Goal: Task Accomplishment & Management: Use online tool/utility

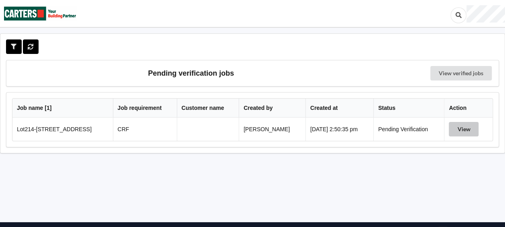
click at [465, 129] on button "View" at bounding box center [464, 129] width 30 height 14
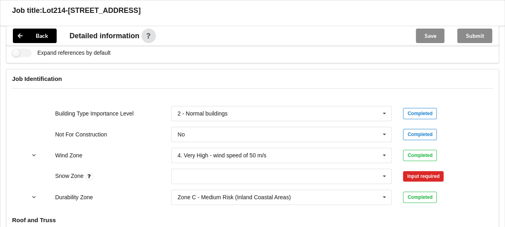
scroll to position [362, 0]
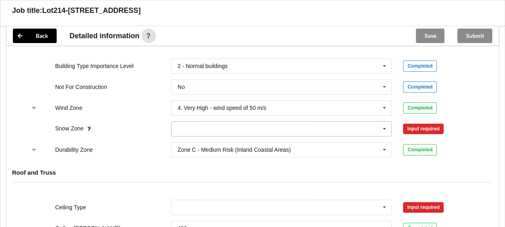
click at [251, 128] on input "text" at bounding box center [282, 128] width 220 height 14
click at [199, 142] on div "N0" at bounding box center [282, 143] width 220 height 15
click at [433, 125] on button "Confirm input" at bounding box center [427, 128] width 48 height 13
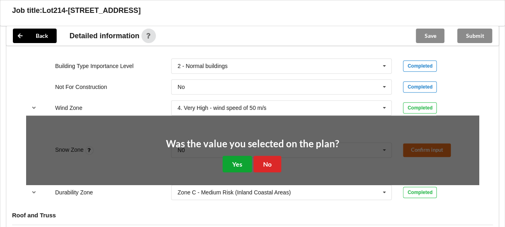
click at [246, 157] on button "Yes" at bounding box center [237, 164] width 29 height 16
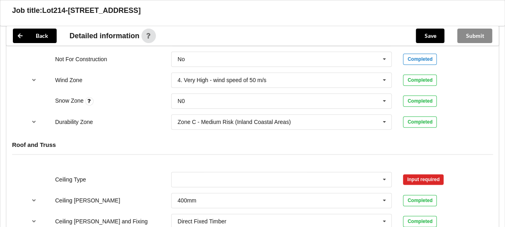
scroll to position [402, 0]
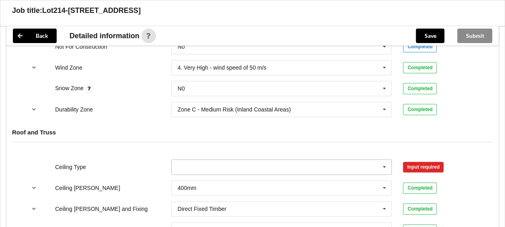
click at [387, 162] on icon at bounding box center [385, 167] width 12 height 15
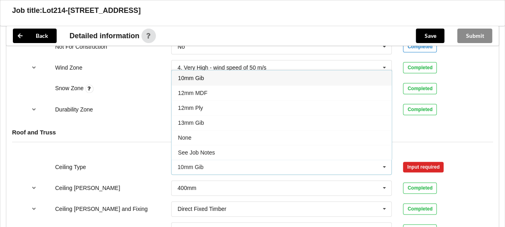
click at [253, 79] on div "10mm Gib" at bounding box center [282, 77] width 220 height 15
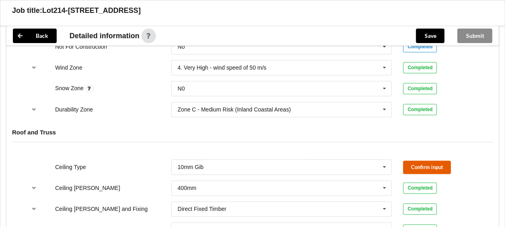
click at [423, 167] on button "Confirm input" at bounding box center [427, 166] width 48 height 13
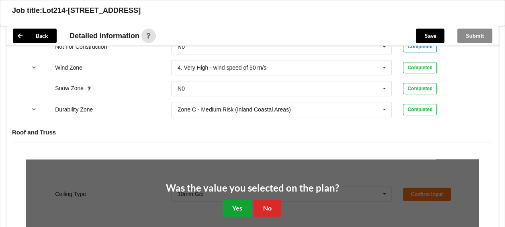
click at [240, 200] on button "Yes" at bounding box center [237, 207] width 29 height 16
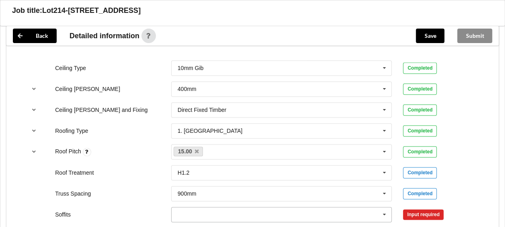
scroll to position [603, 0]
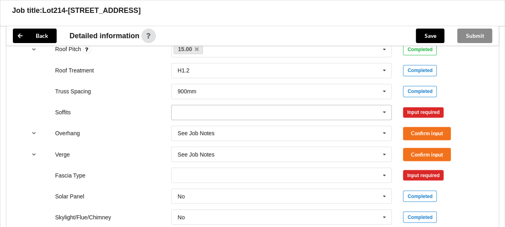
click at [281, 113] on input "text" at bounding box center [282, 112] width 220 height 14
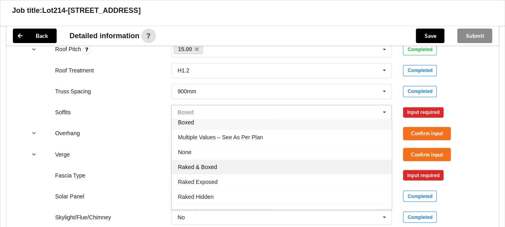
scroll to position [13, 0]
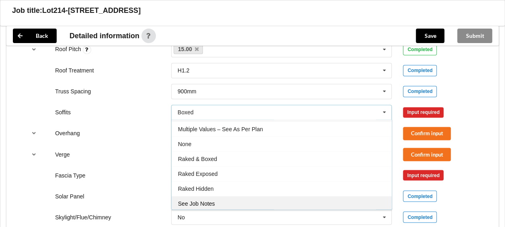
click at [211, 205] on div "See Job Notes" at bounding box center [282, 203] width 220 height 15
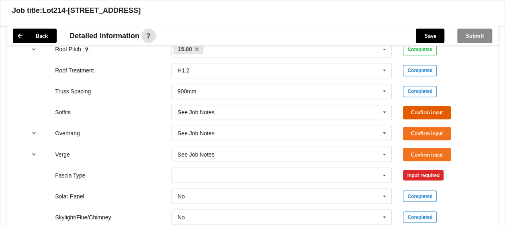
click at [422, 108] on button "Confirm input" at bounding box center [427, 112] width 48 height 13
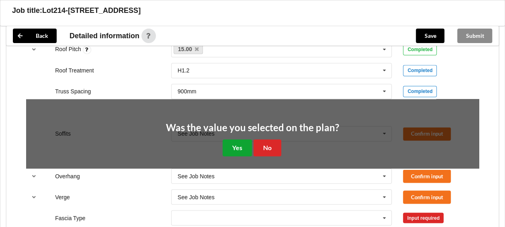
click at [237, 142] on button "Yes" at bounding box center [237, 147] width 29 height 16
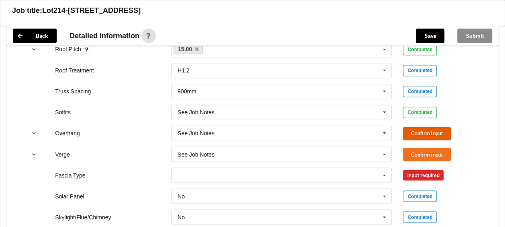
click at [439, 133] on button "Confirm input" at bounding box center [427, 133] width 48 height 13
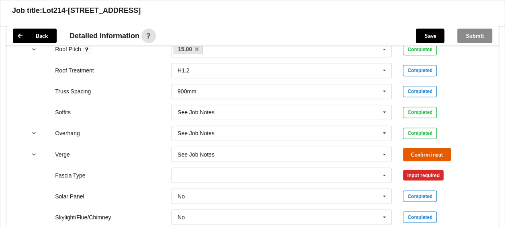
click at [430, 151] on button "Confirm input" at bounding box center [427, 154] width 48 height 13
click at [364, 173] on input "text" at bounding box center [282, 175] width 220 height 14
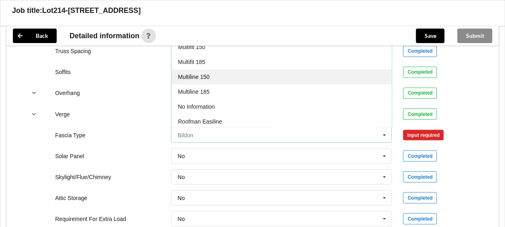
scroll to position [224, 0]
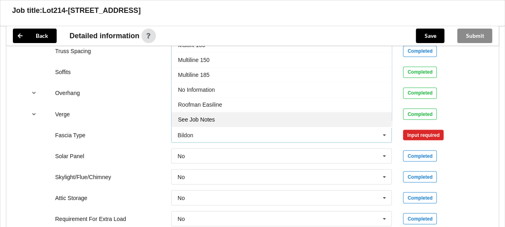
click at [212, 116] on span "See Job Notes" at bounding box center [196, 119] width 37 height 6
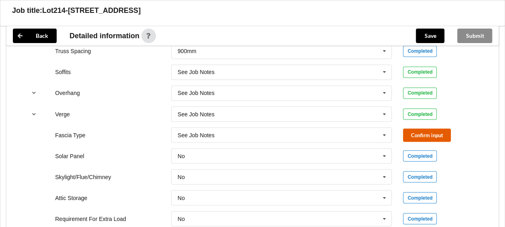
click at [431, 131] on button "Confirm input" at bounding box center [427, 134] width 48 height 13
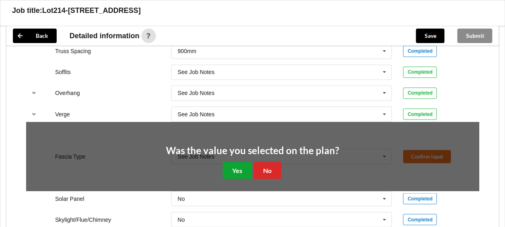
click at [224, 172] on button "Yes" at bounding box center [237, 170] width 29 height 16
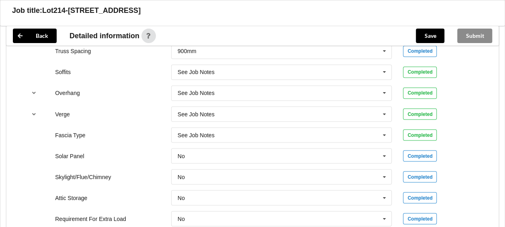
click at [458, 133] on div "Completed" at bounding box center [441, 134] width 76 height 11
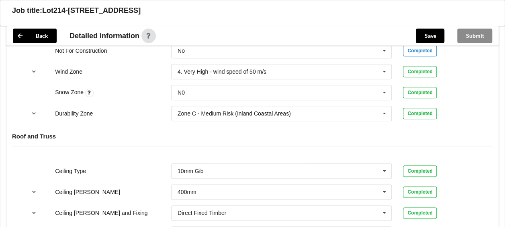
scroll to position [201, 0]
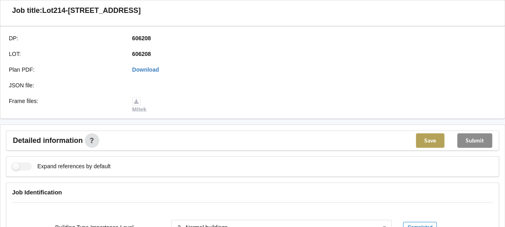
click at [429, 136] on button "Save" at bounding box center [430, 140] width 29 height 14
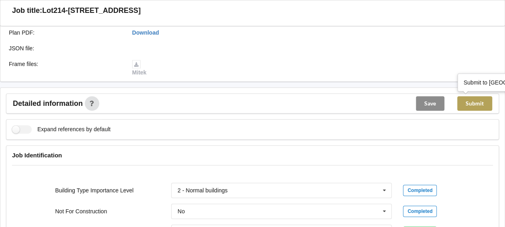
click at [474, 105] on button "Submit" at bounding box center [475, 103] width 35 height 14
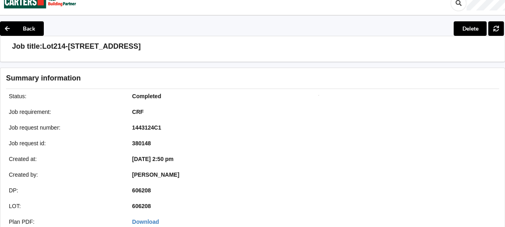
scroll to position [0, 0]
